Goal: Information Seeking & Learning: Find specific fact

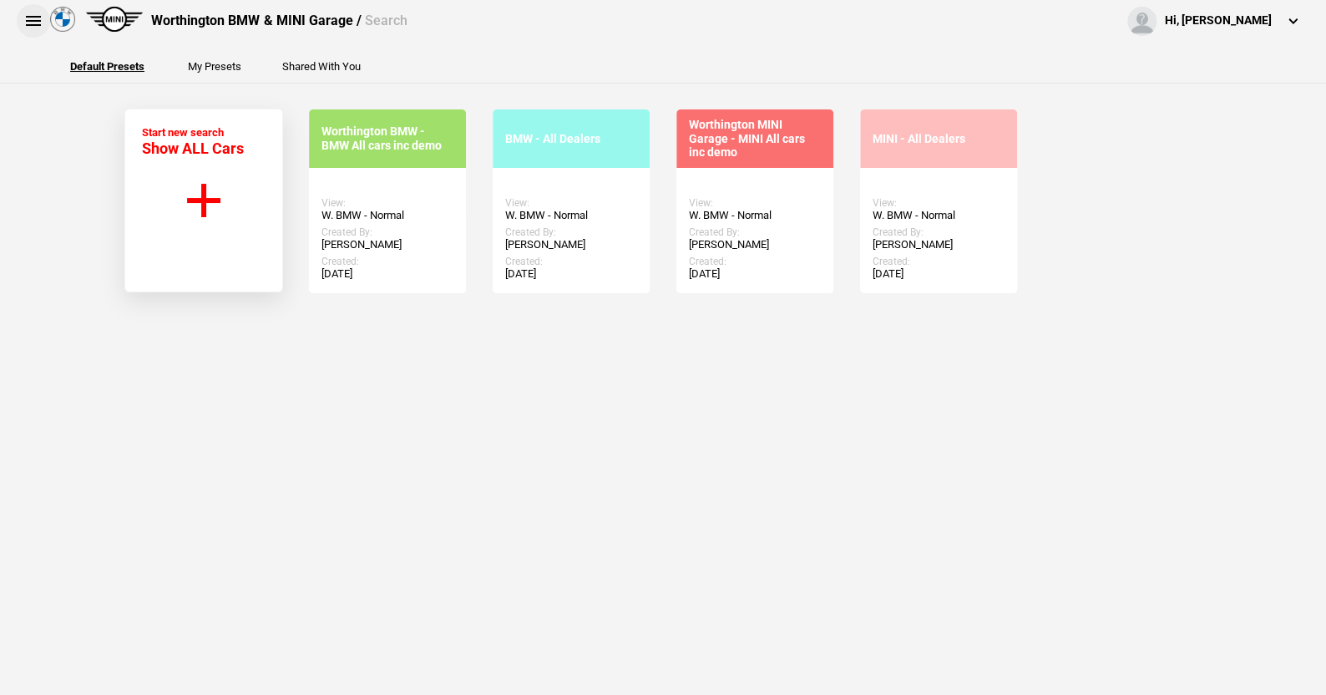
click at [28, 14] on button at bounding box center [33, 20] width 33 height 33
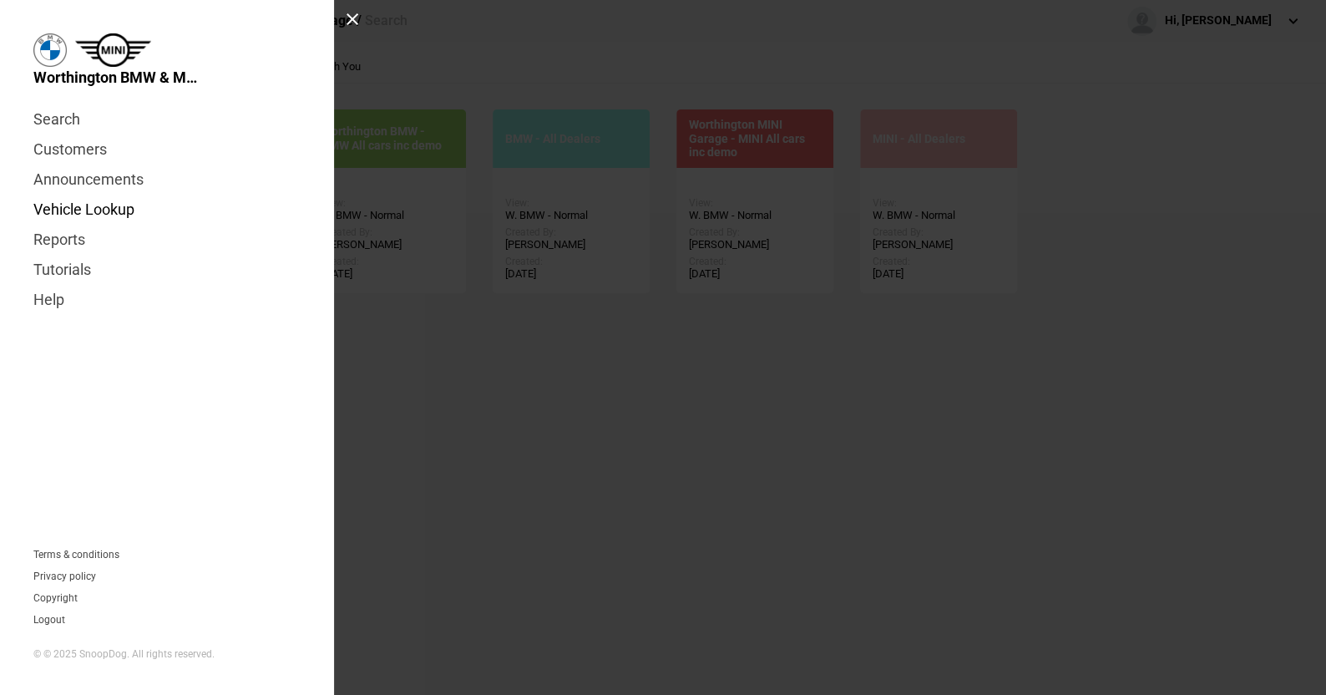
click at [117, 208] on link "Vehicle Lookup" at bounding box center [166, 210] width 267 height 30
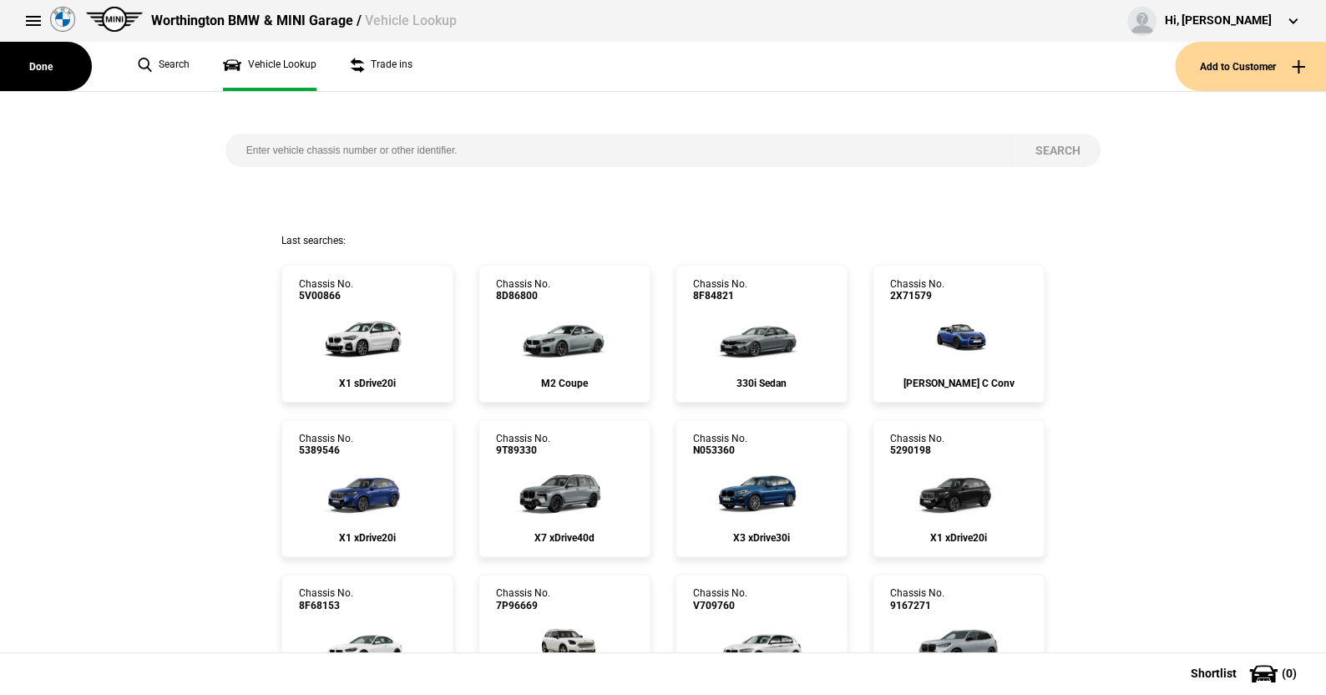
click at [253, 148] on input "search" at bounding box center [619, 150] width 789 height 33
type input "n330399"
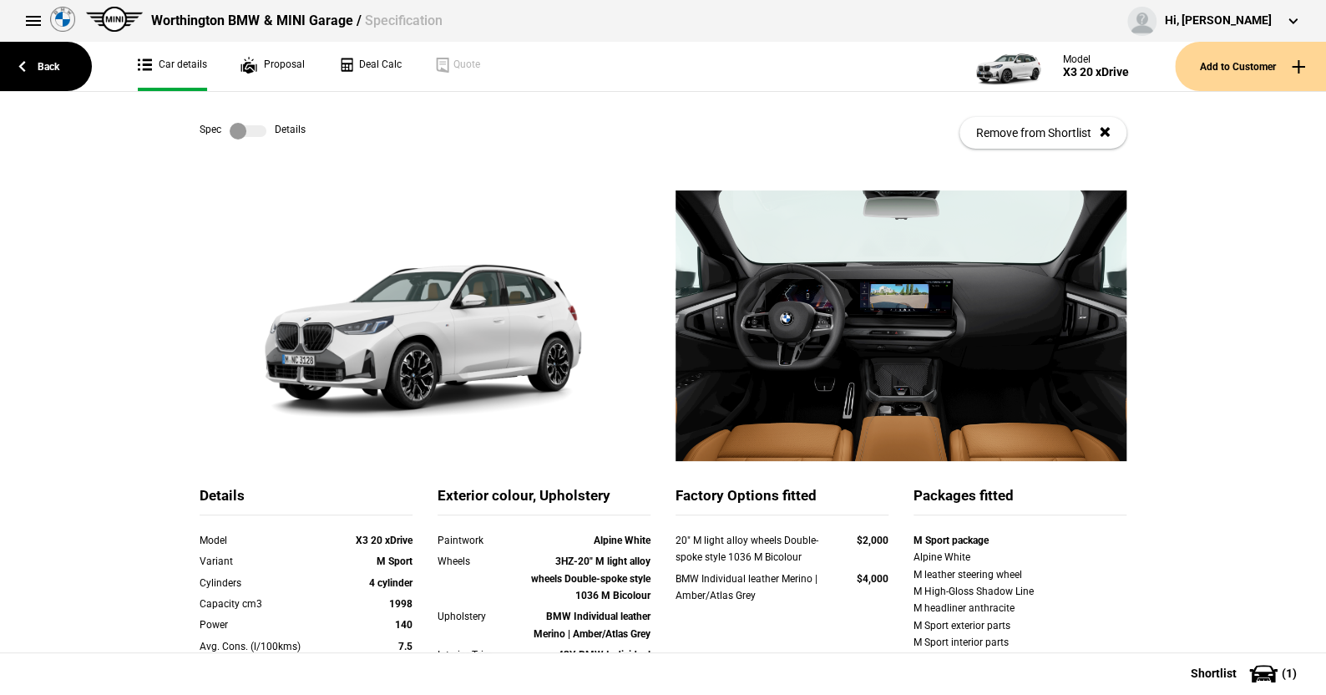
click at [255, 134] on label at bounding box center [248, 131] width 37 height 17
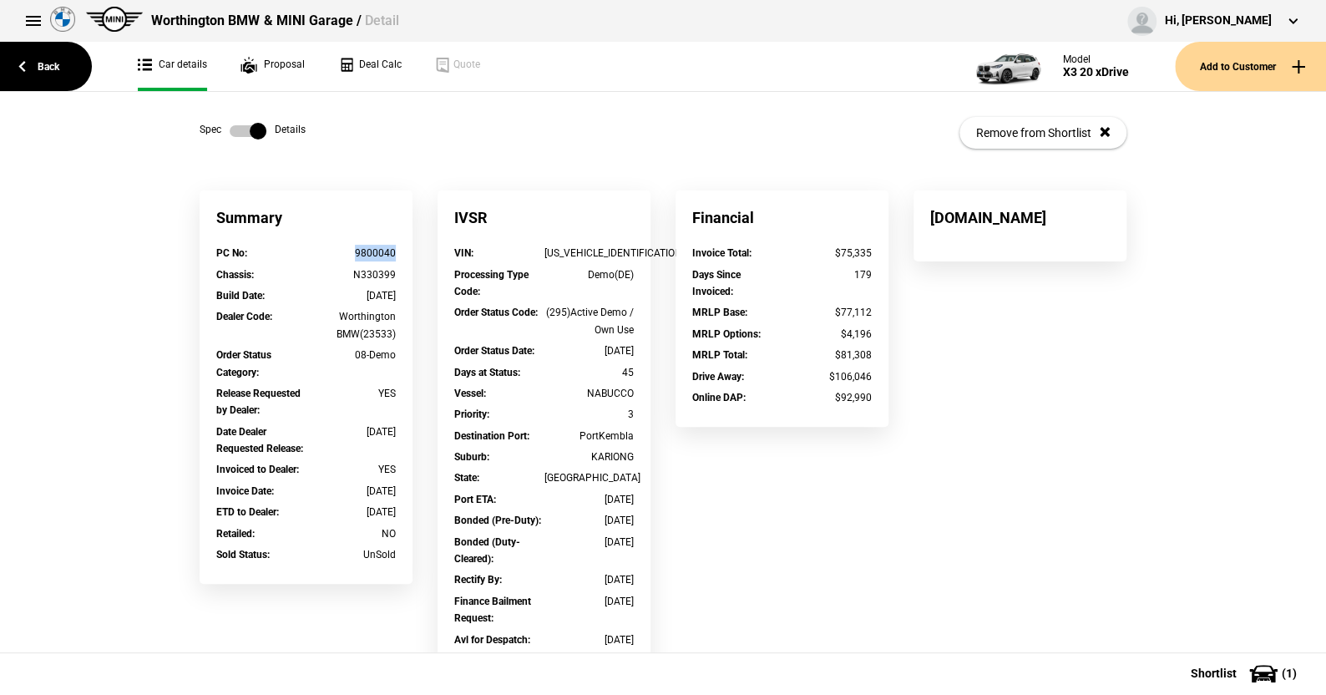
drag, startPoint x: 393, startPoint y: 252, endPoint x: 350, endPoint y: 252, distance: 43.4
click at [350, 252] on div "PC No : 9800040" at bounding box center [306, 255] width 205 height 21
copy div "9800040"
click at [230, 130] on label at bounding box center [248, 131] width 37 height 17
